Goal: Information Seeking & Learning: Learn about a topic

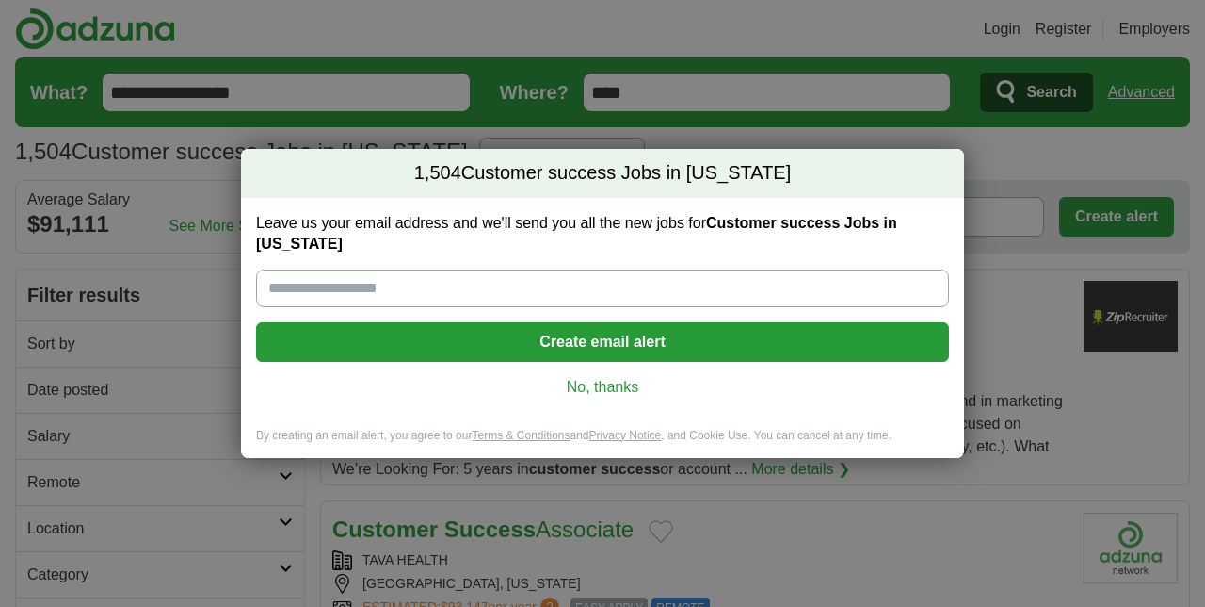
click at [594, 397] on link "No, thanks" at bounding box center [602, 387] width 663 height 21
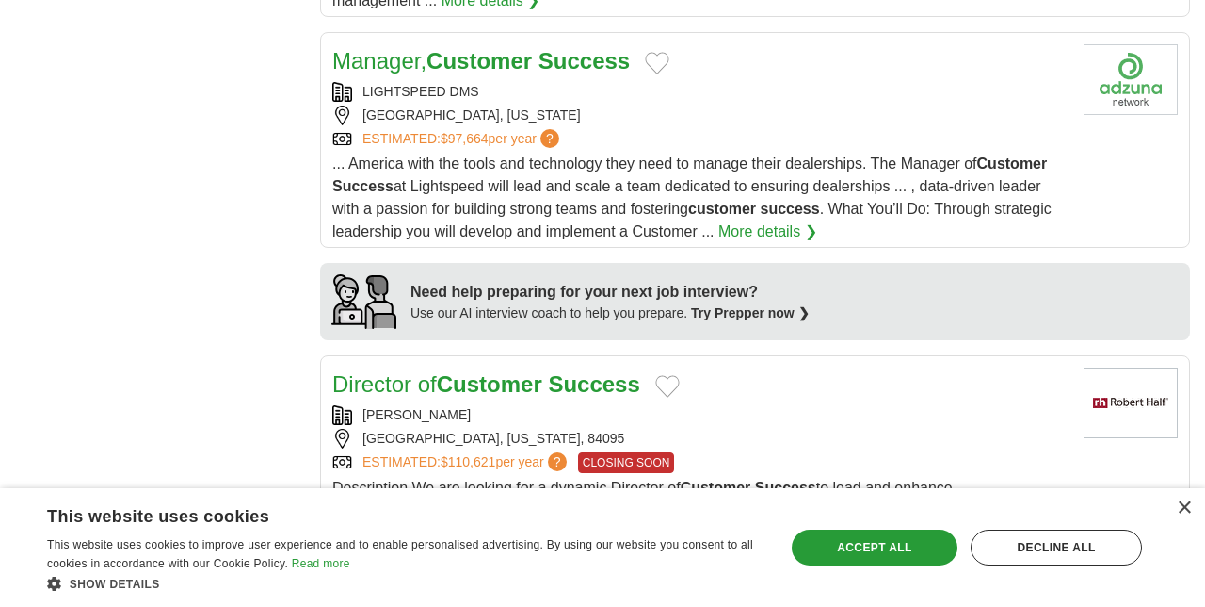
scroll to position [1658, 0]
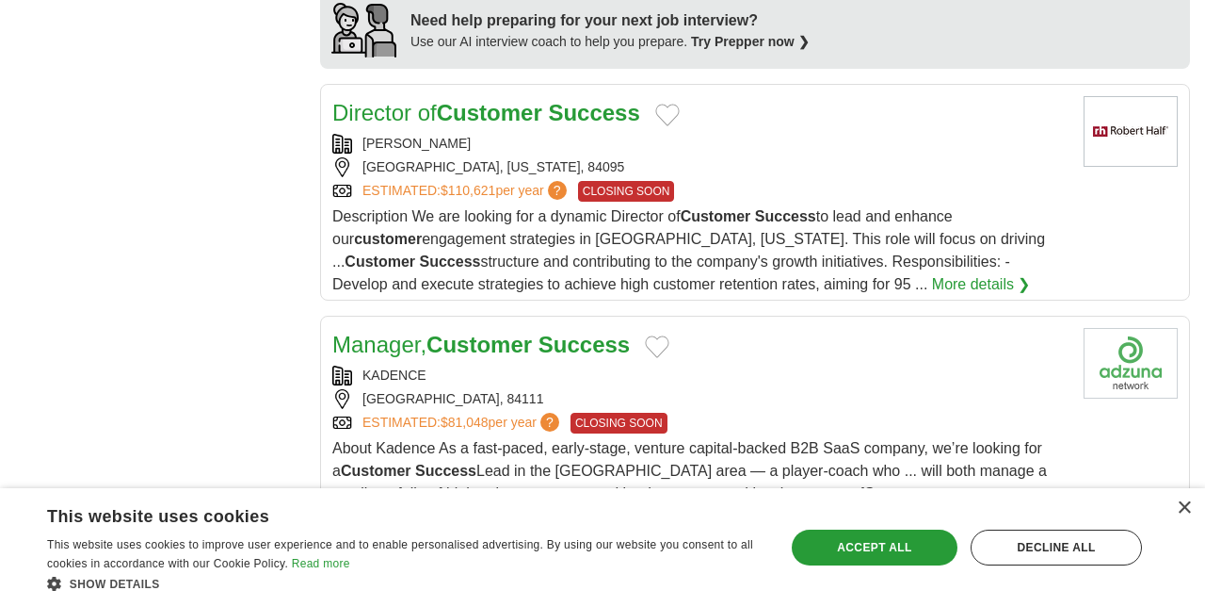
scroll to position [1905, 0]
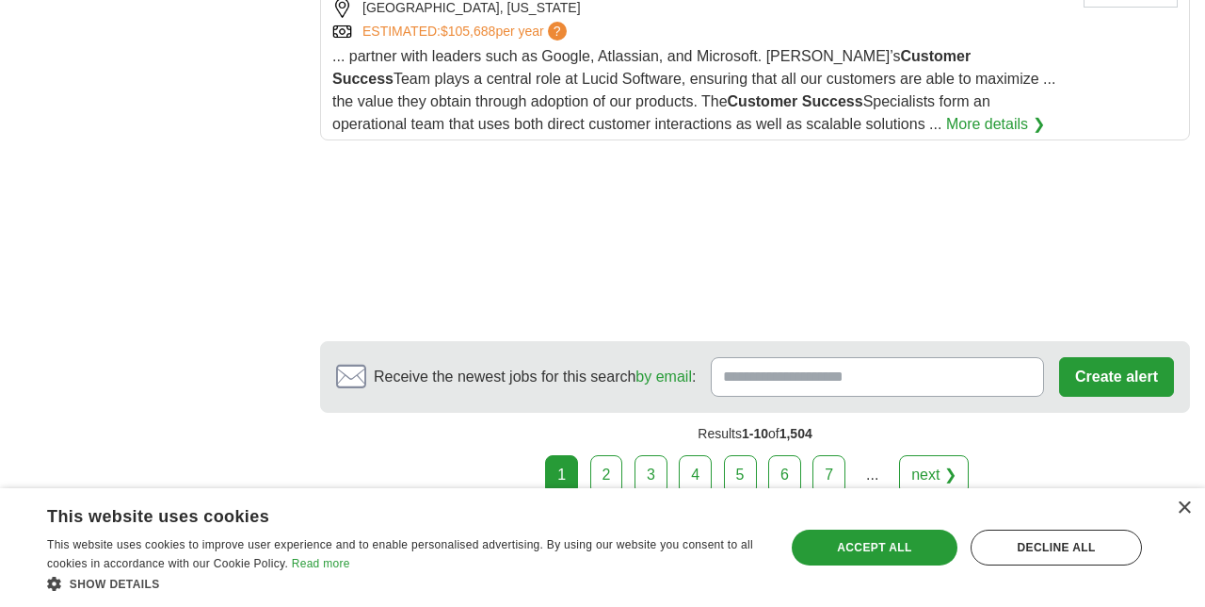
scroll to position [2677, 0]
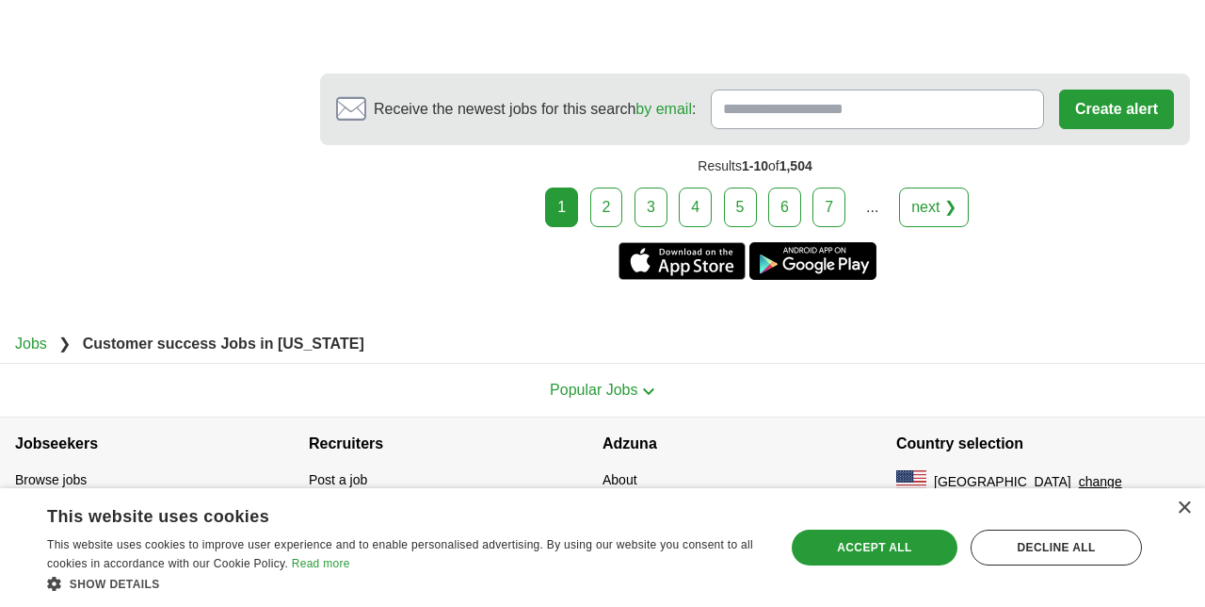
scroll to position [3307, 0]
click at [590, 213] on link "2" at bounding box center [606, 207] width 33 height 40
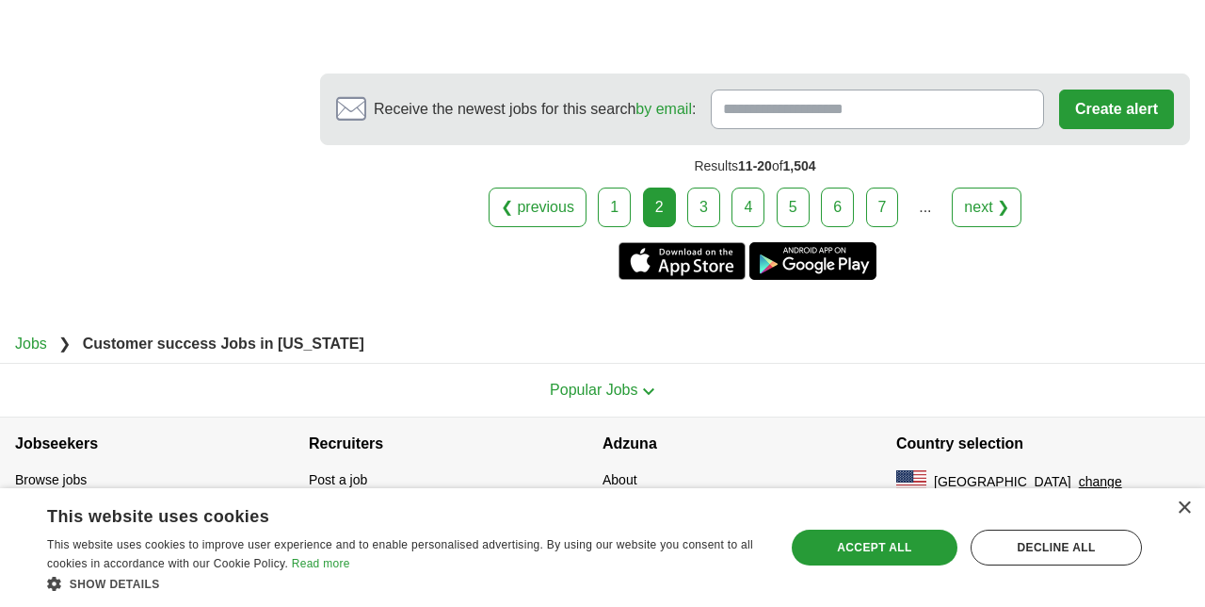
scroll to position [4274, 0]
